Goal: Transaction & Acquisition: Purchase product/service

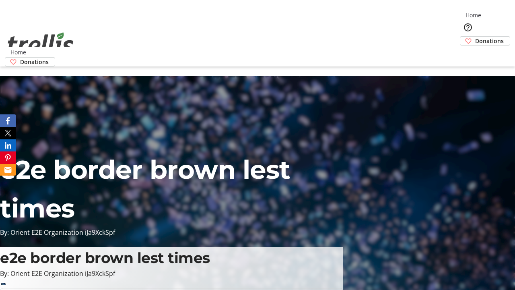
click at [475, 37] on span "Donations" at bounding box center [489, 41] width 29 height 8
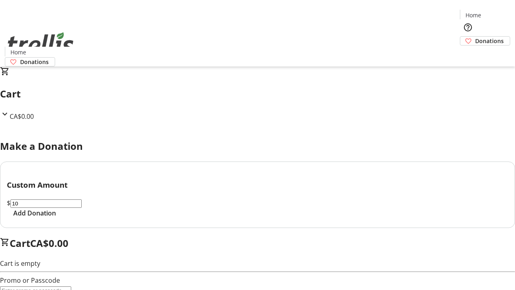
click at [56, 218] on span "Add Donation" at bounding box center [34, 213] width 43 height 10
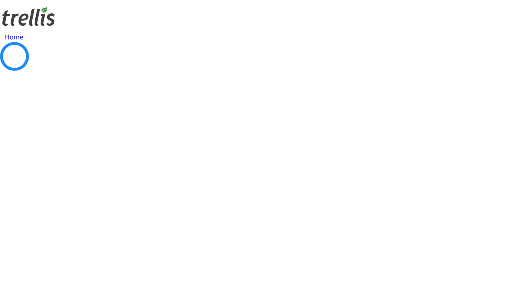
select select "CA"
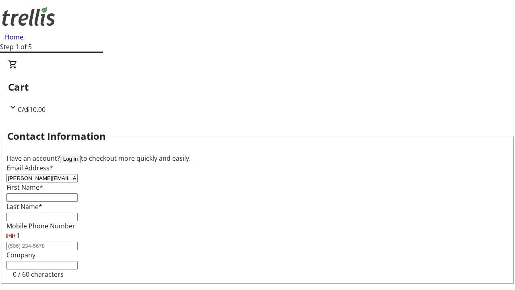
type input "[PERSON_NAME][EMAIL_ADDRESS][DOMAIN_NAME]"
type input "[PERSON_NAME]"
type input "Leuschke"
type input "[STREET_ADDRESS][PERSON_NAME]"
type input "Kelowna"
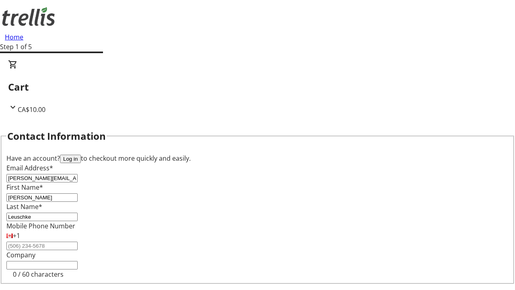
select select "BC"
type input "Kelowna"
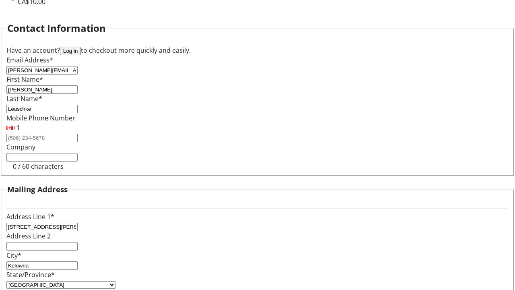
type input "V1Y 0C2"
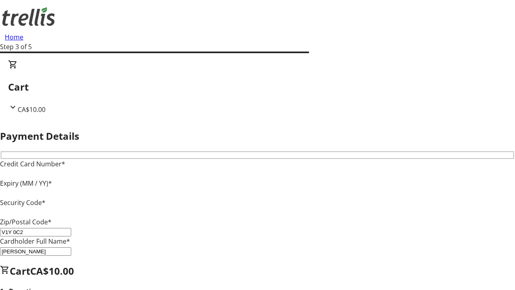
type input "V1Y 0C2"
